Goal: Task Accomplishment & Management: Use online tool/utility

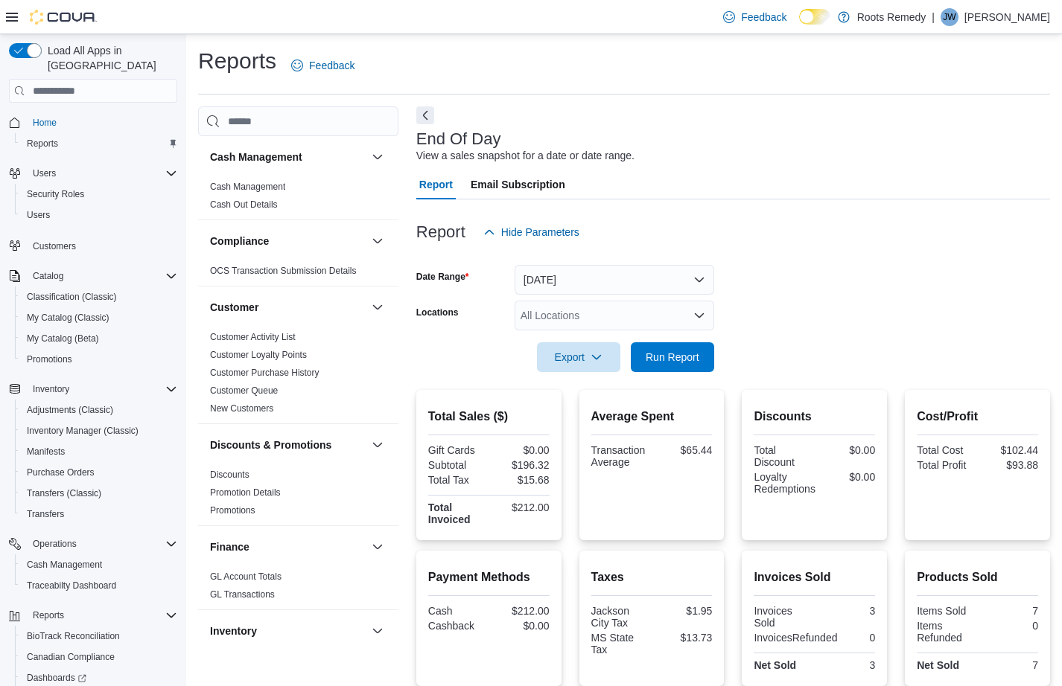
scroll to position [124, 0]
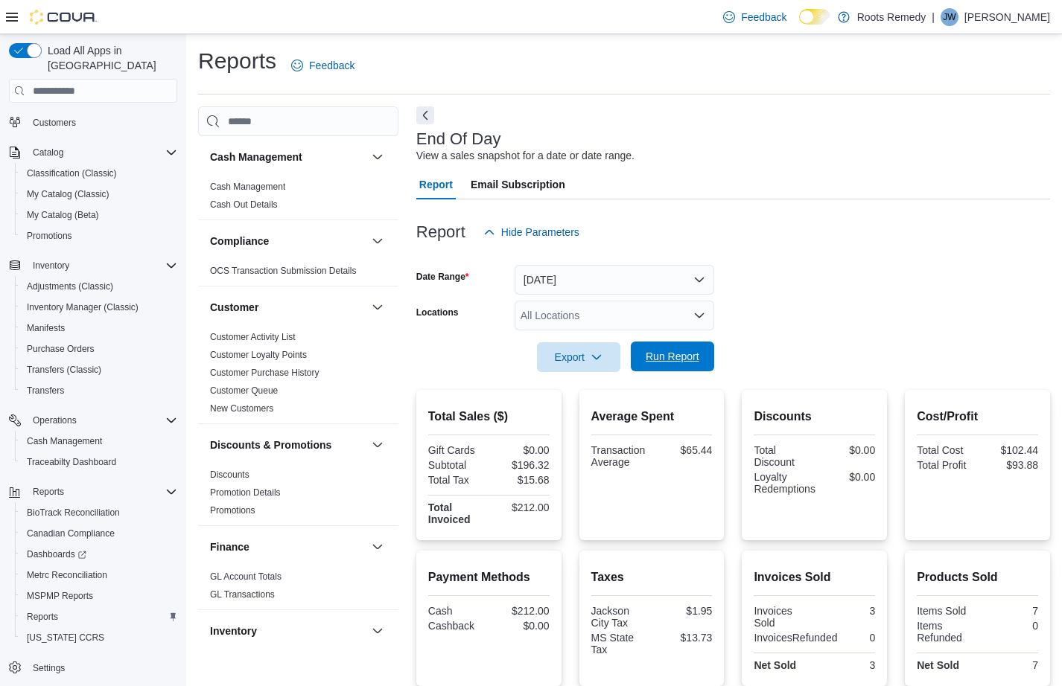
click at [675, 360] on span "Run Report" at bounding box center [672, 356] width 54 height 15
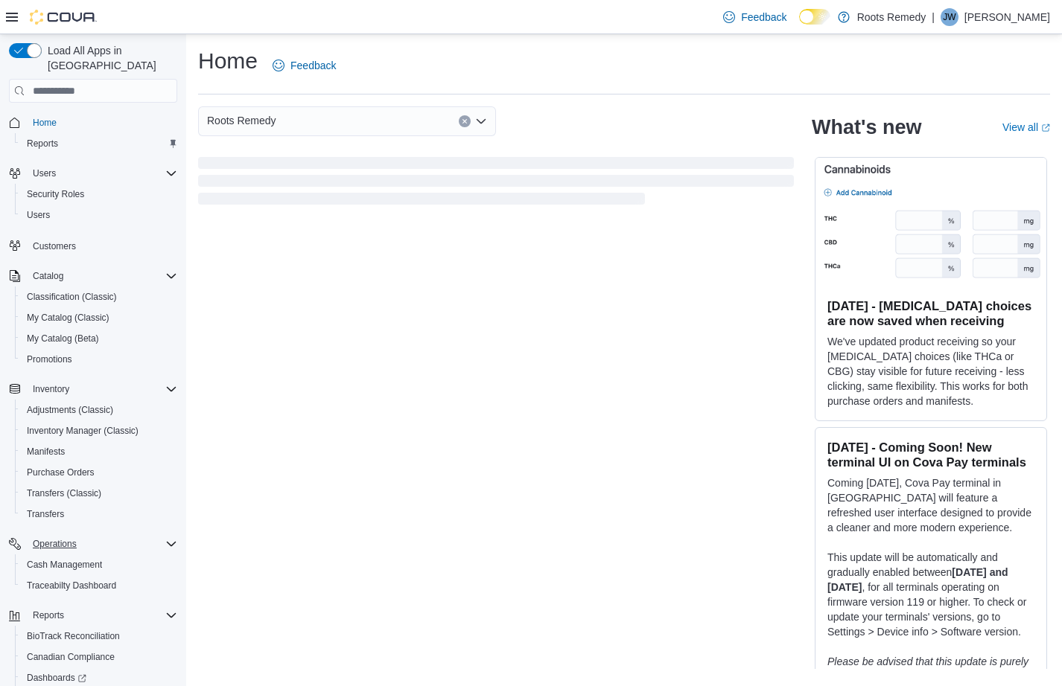
scroll to position [124, 0]
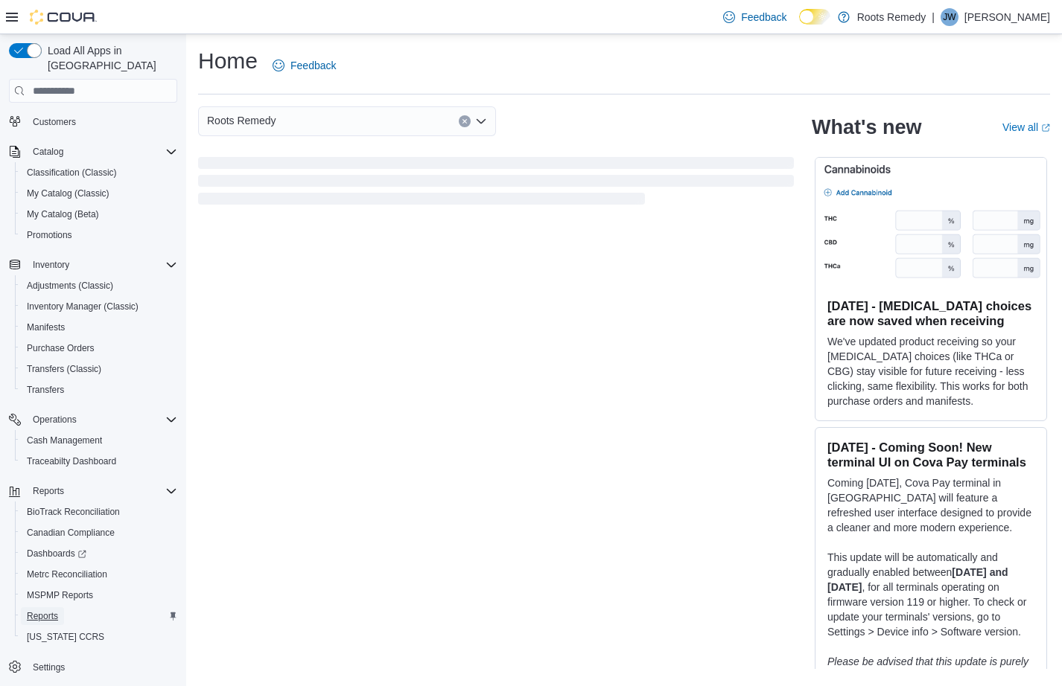
click at [50, 610] on span "Reports" at bounding box center [42, 616] width 31 height 12
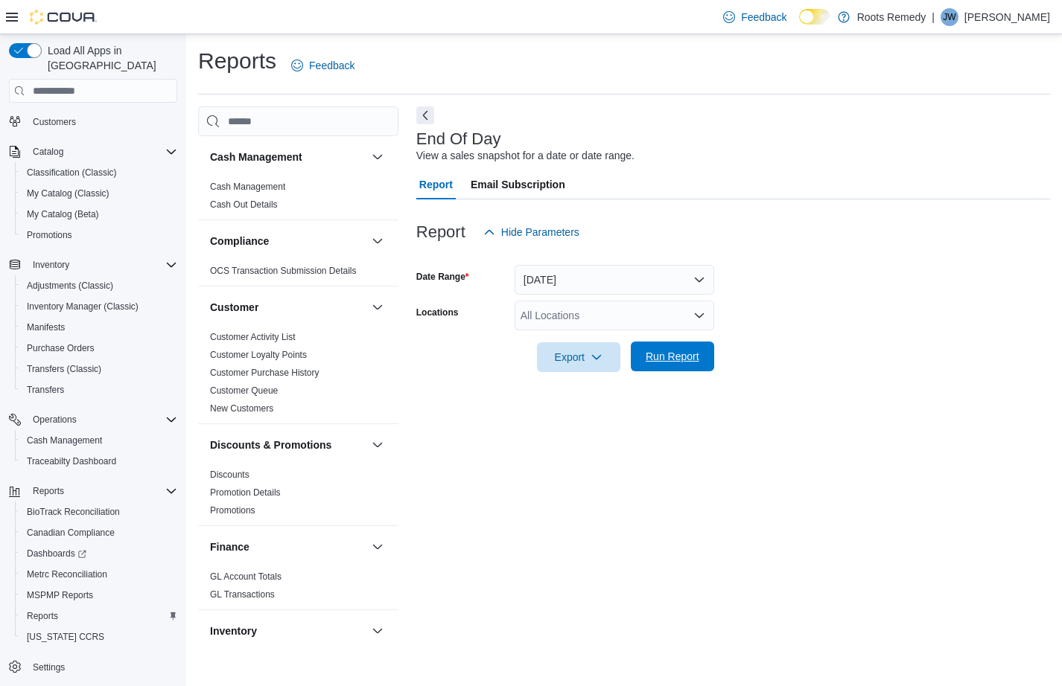
click at [672, 366] on span "Run Report" at bounding box center [673, 357] width 66 height 30
